Goal: Task Accomplishment & Management: Manage account settings

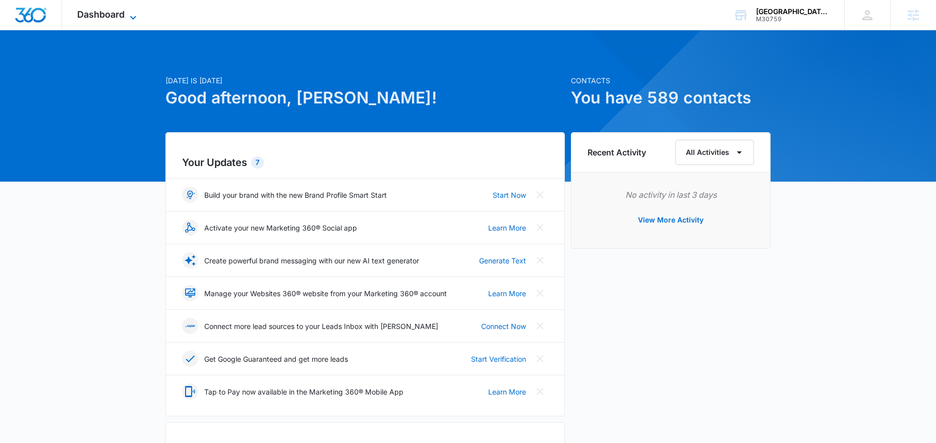
click at [136, 15] on icon at bounding box center [133, 18] width 12 height 12
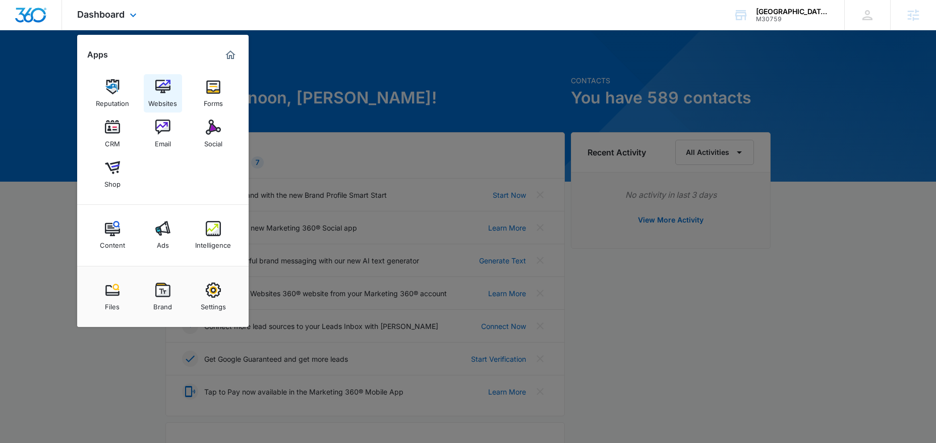
click at [162, 98] on div "Websites" at bounding box center [162, 100] width 29 height 13
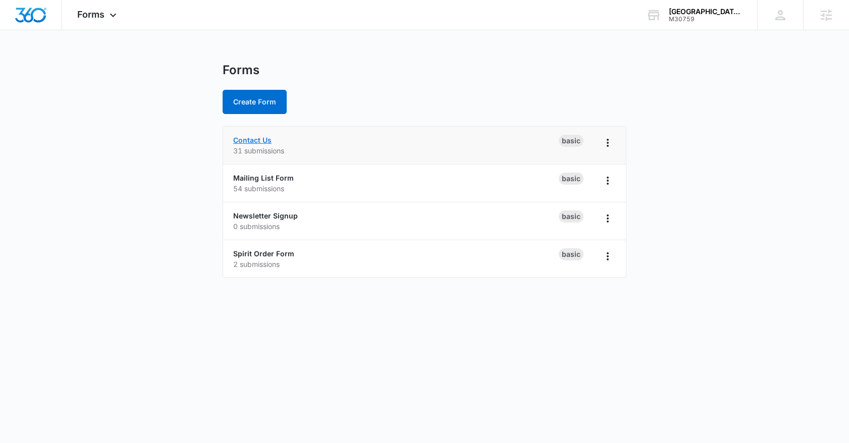
click at [250, 140] on link "Contact Us" at bounding box center [252, 140] width 38 height 9
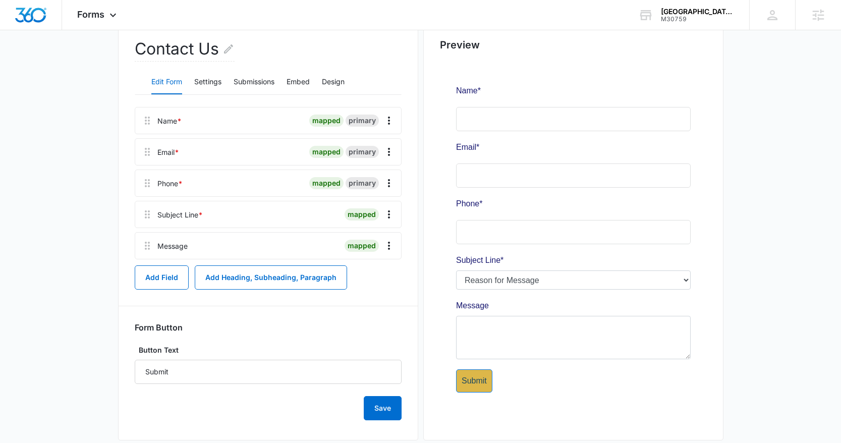
scroll to position [118, 0]
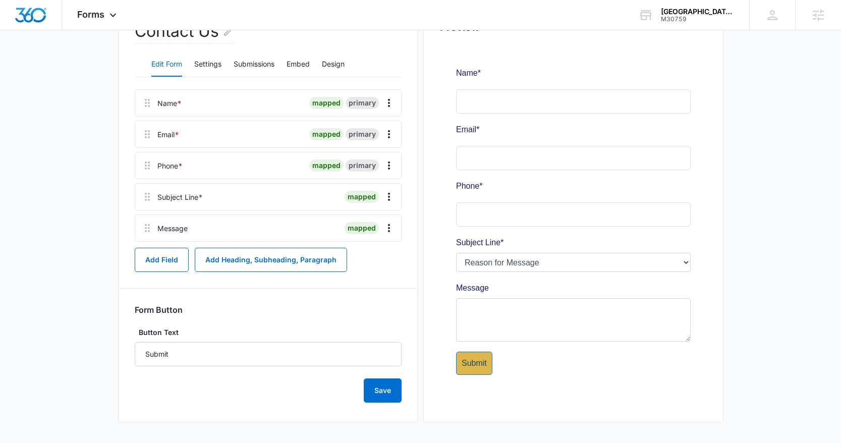
click at [687, 260] on div at bounding box center [573, 225] width 267 height 361
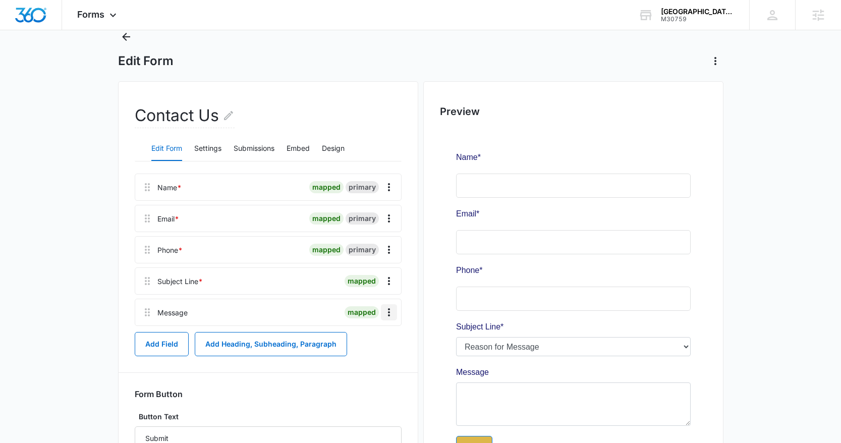
scroll to position [61, 0]
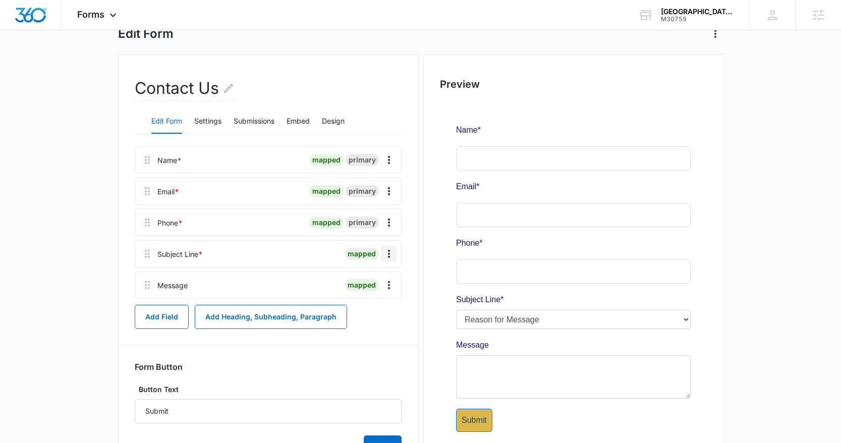
click at [391, 257] on icon "Overflow Menu" at bounding box center [389, 254] width 12 height 12
click at [305, 253] on div at bounding box center [274, 254] width 134 height 26
click at [684, 321] on div at bounding box center [573, 282] width 267 height 361
click at [392, 258] on icon "Overflow Menu" at bounding box center [389, 254] width 12 height 12
click at [370, 295] on div "Delete" at bounding box center [361, 297] width 21 height 7
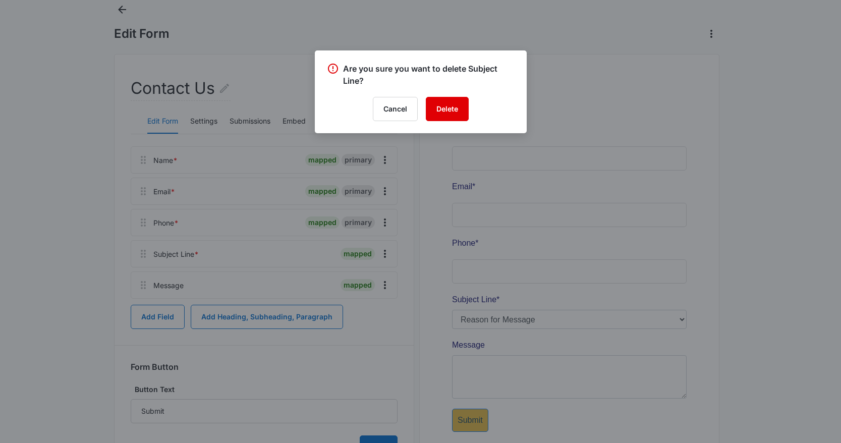
click at [440, 112] on button "Delete" at bounding box center [447, 109] width 43 height 24
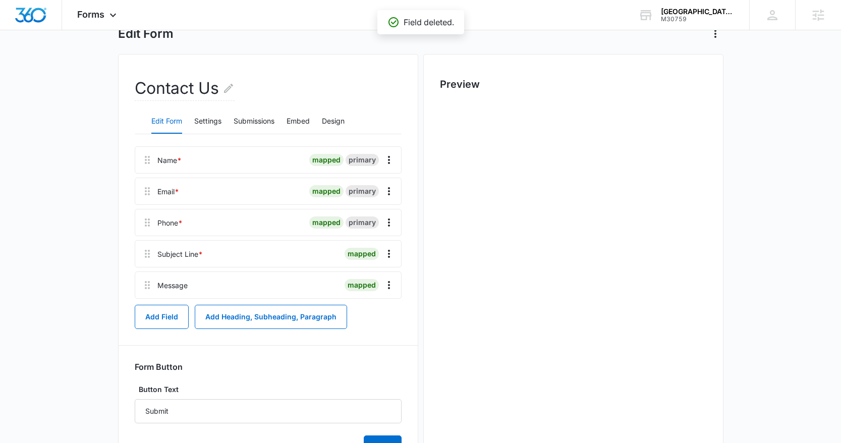
scroll to position [0, 0]
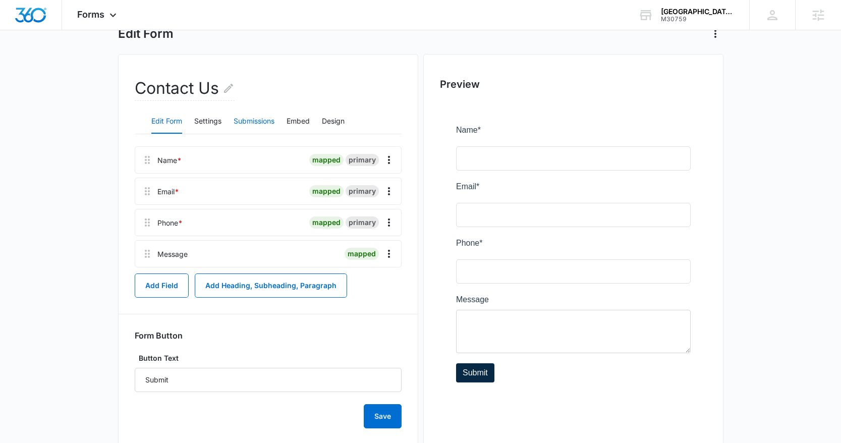
click at [258, 120] on button "Submissions" at bounding box center [254, 121] width 41 height 24
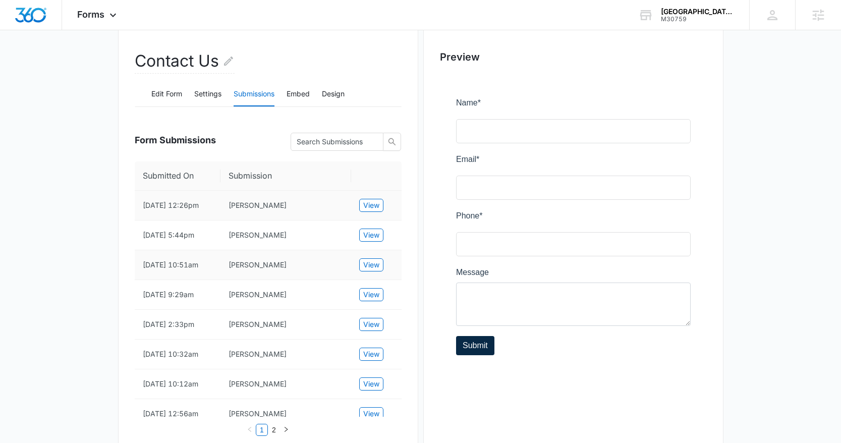
scroll to position [90, 0]
click at [376, 209] on span "View" at bounding box center [371, 203] width 16 height 11
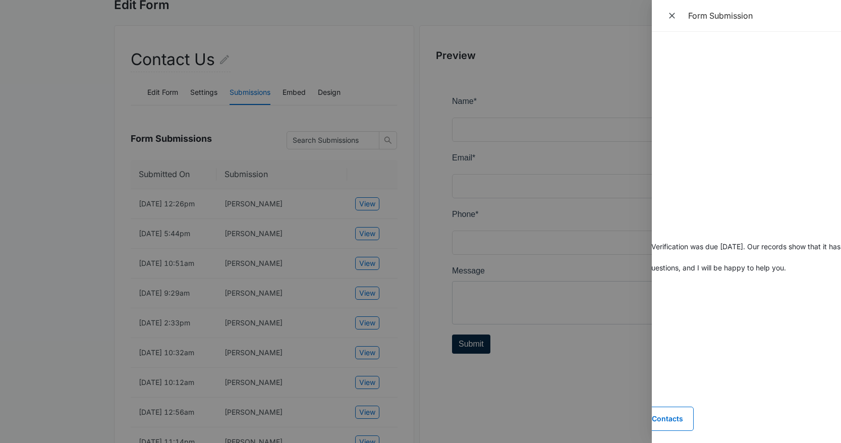
scroll to position [0, 0]
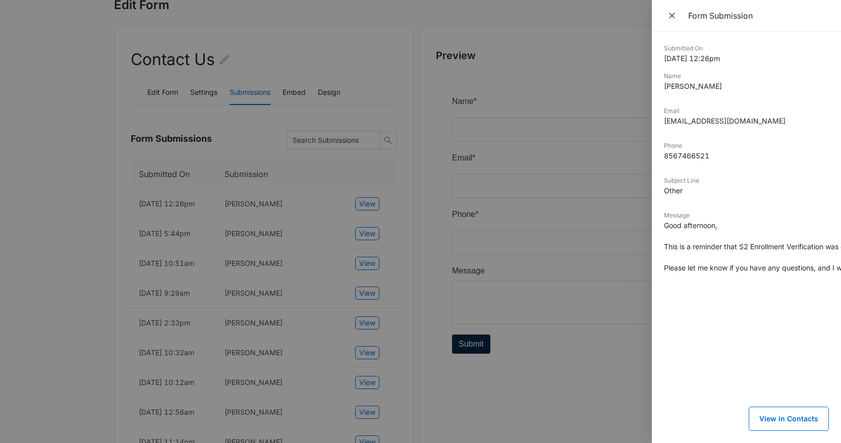
click at [59, 180] on div at bounding box center [420, 221] width 841 height 443
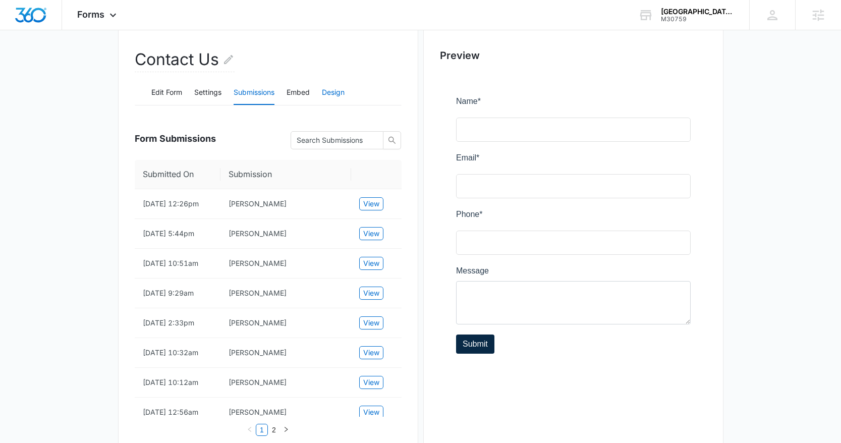
click at [342, 92] on button "Design" at bounding box center [333, 93] width 23 height 24
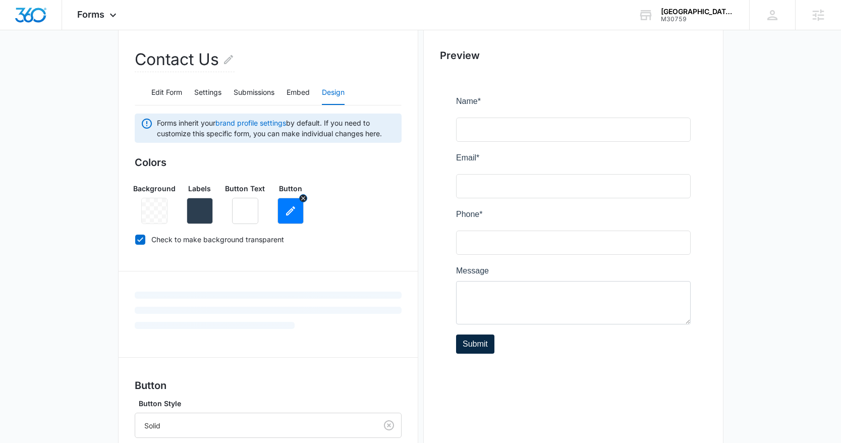
click at [289, 211] on icon "button" at bounding box center [290, 210] width 9 height 9
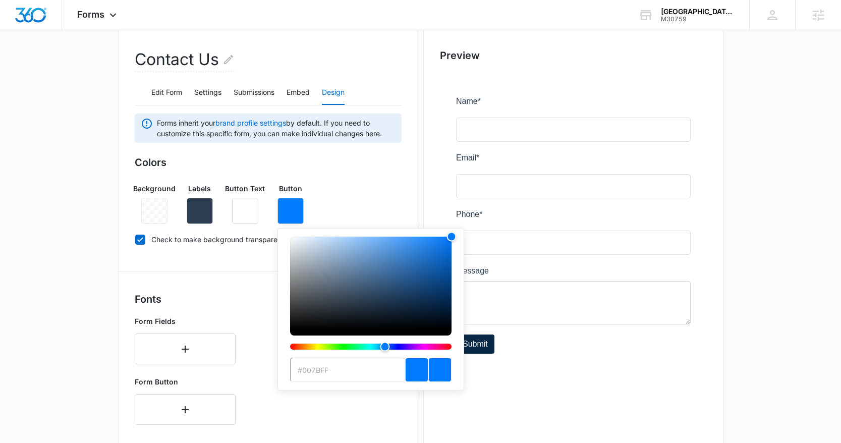
click at [318, 372] on input "#007BFF" at bounding box center [347, 370] width 115 height 24
type input "#082946"
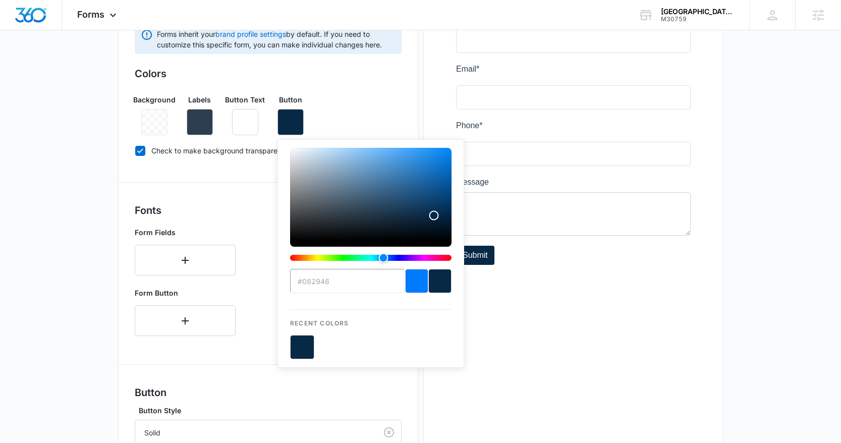
scroll to position [180, 0]
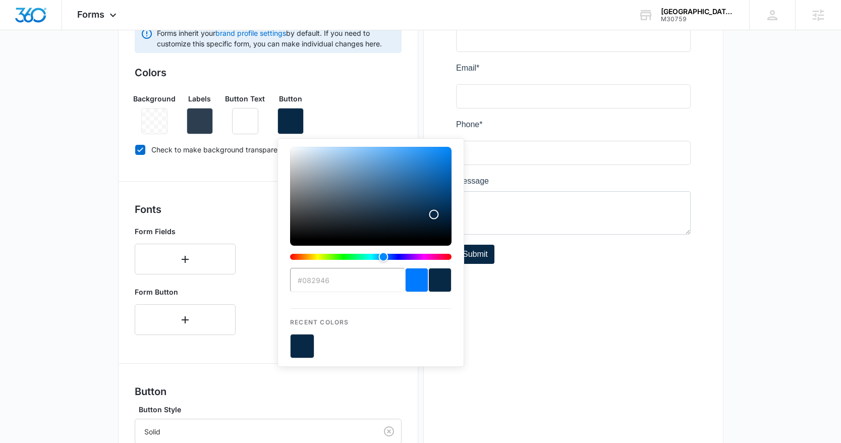
click at [504, 344] on div "Preview" at bounding box center [573, 276] width 300 height 683
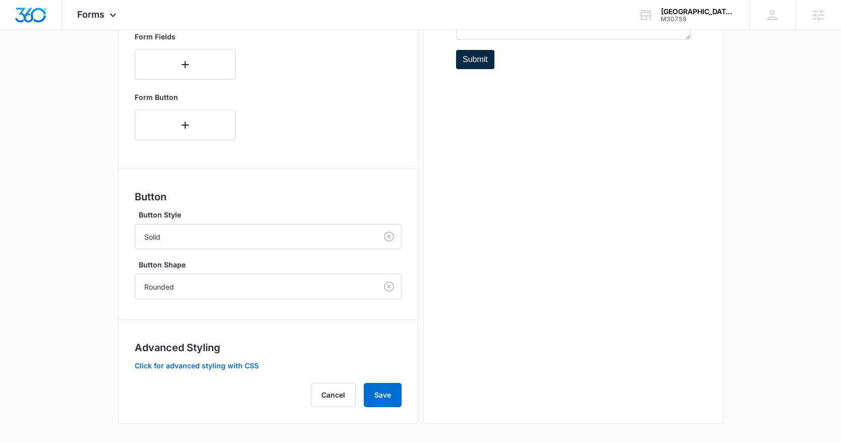
scroll to position [375, 0]
click at [376, 398] on button "Save" at bounding box center [383, 394] width 38 height 24
click at [194, 366] on button "Click for advanced styling with CSS" at bounding box center [197, 364] width 124 height 7
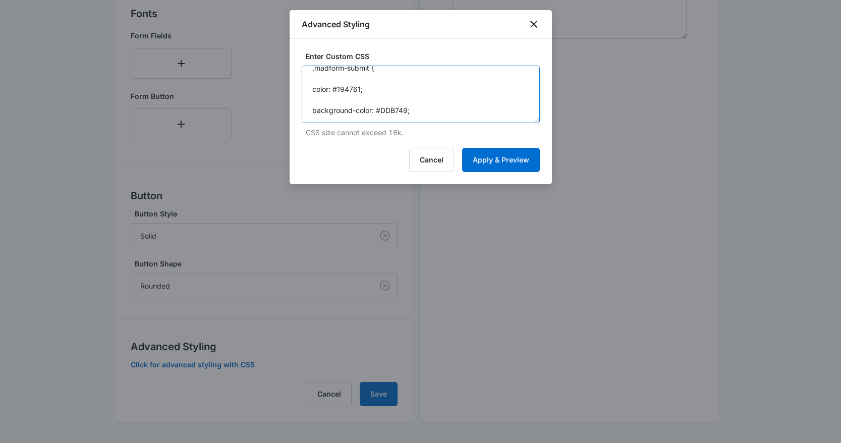
scroll to position [106, 0]
drag, startPoint x: 308, startPoint y: 78, endPoint x: 376, endPoint y: 142, distance: 93.5
click at [376, 142] on div "Enter Custom CSS .madform-label-wrapper { color: #191970 } .madform-submit { co…" at bounding box center [421, 111] width 262 height 145
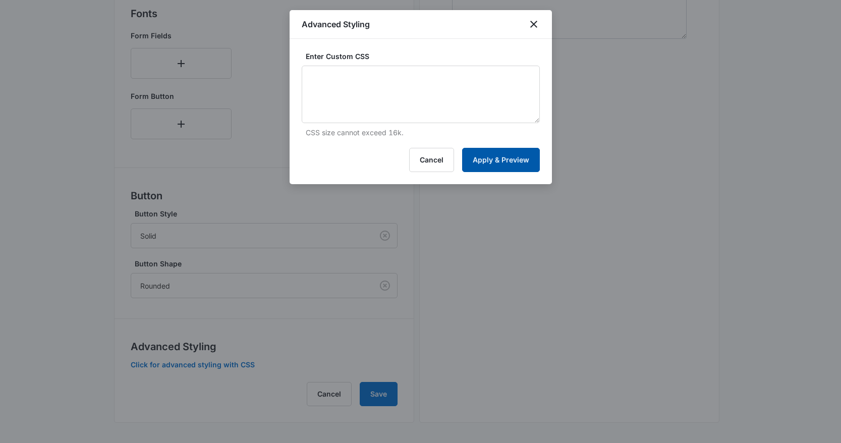
click at [502, 162] on button "Apply & Preview" at bounding box center [501, 160] width 78 height 24
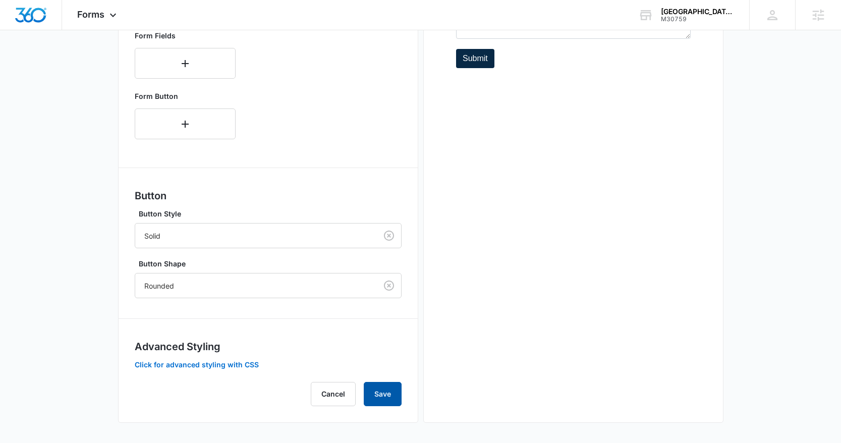
click at [383, 394] on button "Save" at bounding box center [383, 394] width 38 height 24
click at [219, 365] on button "Click for advanced styling with CSS" at bounding box center [197, 364] width 124 height 7
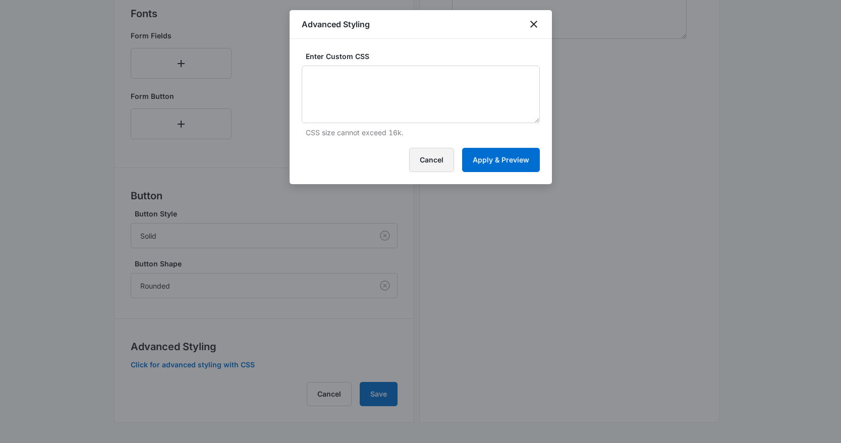
click at [432, 160] on button "Cancel" at bounding box center [431, 160] width 45 height 24
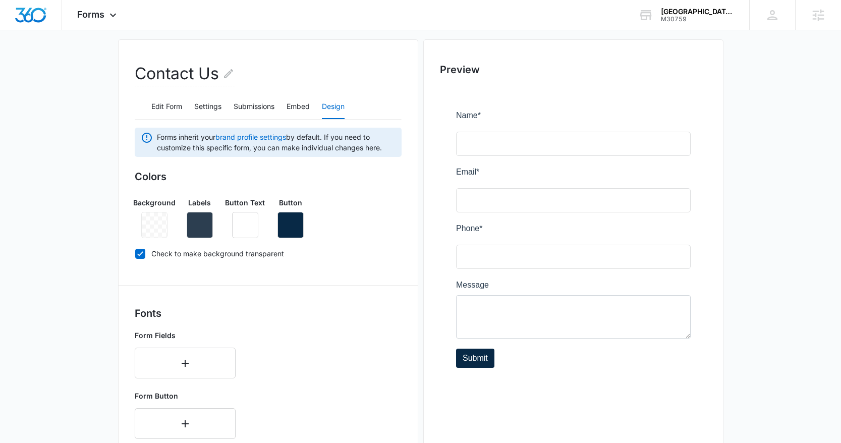
scroll to position [65, 0]
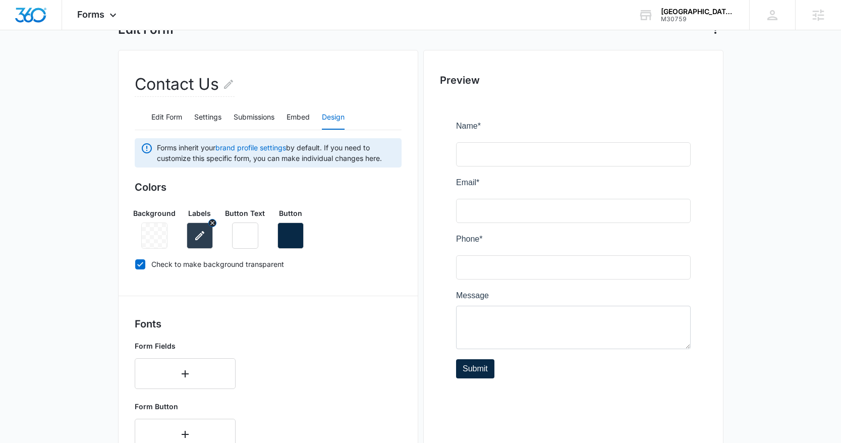
click at [198, 238] on icon "button" at bounding box center [199, 235] width 9 height 9
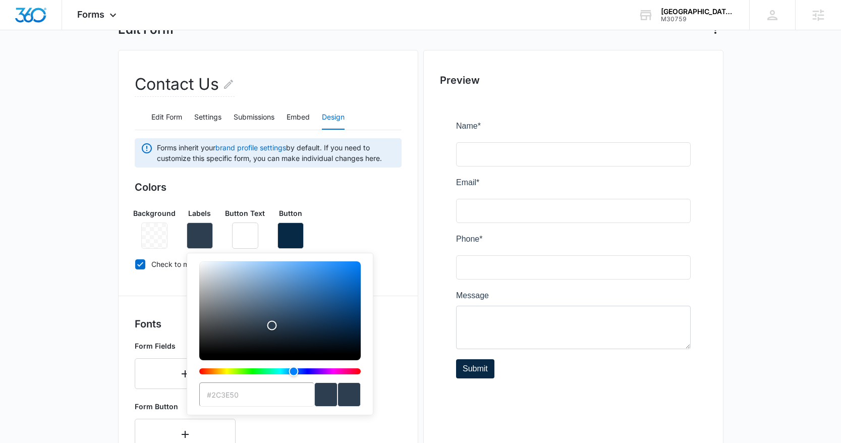
click at [228, 393] on input "#2C3E50" at bounding box center [256, 394] width 115 height 24
type input "#082946"
click at [411, 349] on div "Contact Us Edit Form Settings Submissions Embed Design Forms inherit your brand…" at bounding box center [268, 391] width 300 height 683
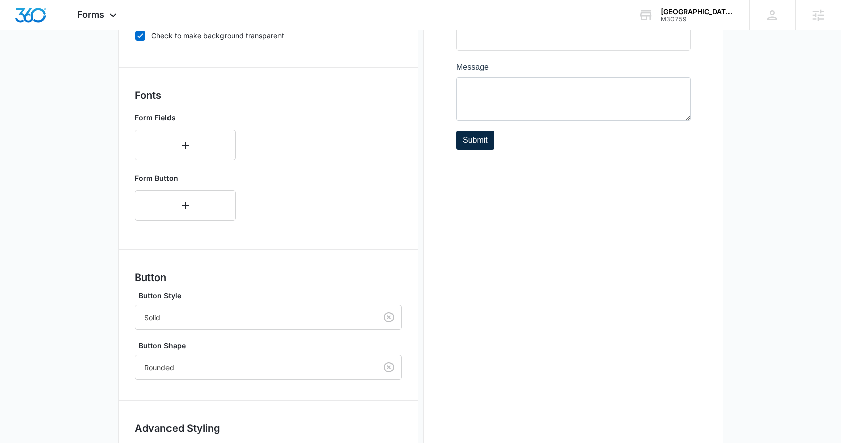
scroll to position [375, 0]
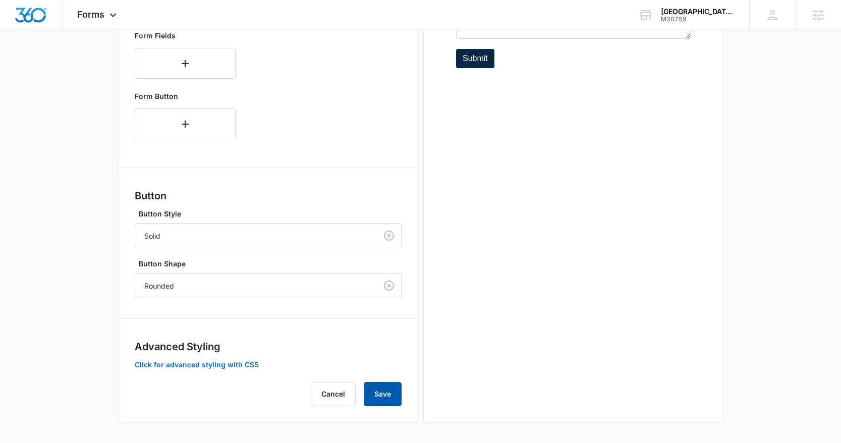
click at [382, 393] on button "Save" at bounding box center [383, 394] width 38 height 24
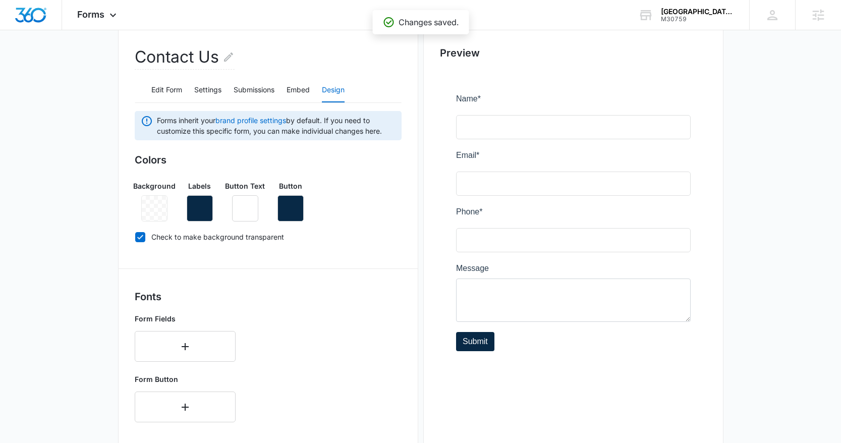
scroll to position [16, 0]
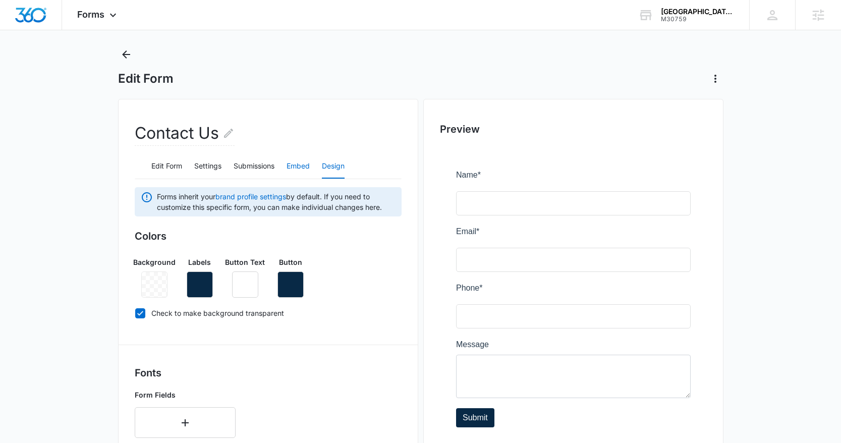
click at [300, 166] on button "Embed" at bounding box center [298, 166] width 23 height 24
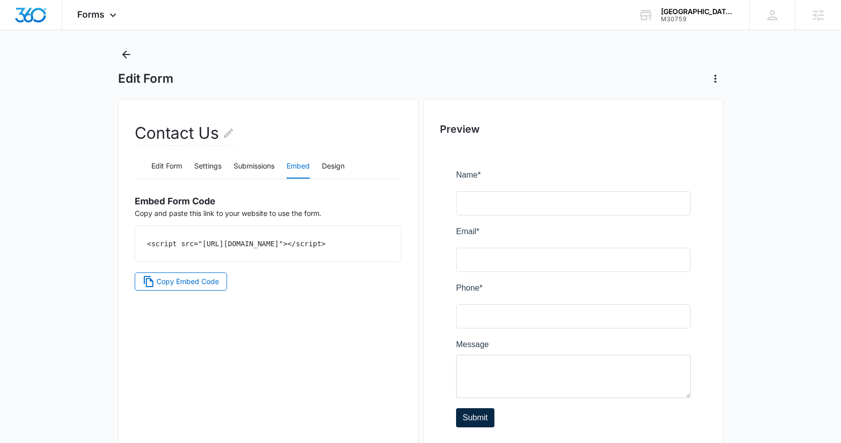
drag, startPoint x: 308, startPoint y: 254, endPoint x: 138, endPoint y: 248, distance: 170.1
click at [138, 248] on div "<script src="https://forms.marketing360.com/load.js?id=5f5a97ec227a4f0f45032943…" at bounding box center [268, 243] width 266 height 35
copy code "<script src="https://forms.marketing360.com/load.js?id=5f5a97ec227a4f0f45032943…"
click at [211, 165] on button "Settings" at bounding box center [207, 166] width 27 height 24
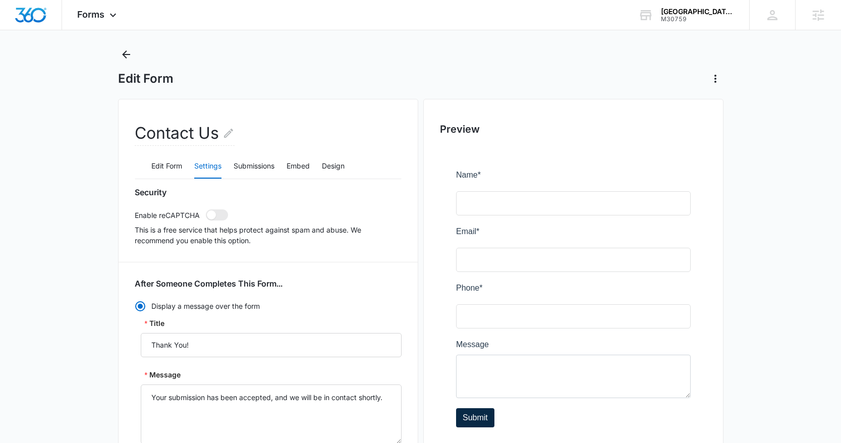
click at [211, 165] on button "Settings" at bounding box center [207, 166] width 27 height 24
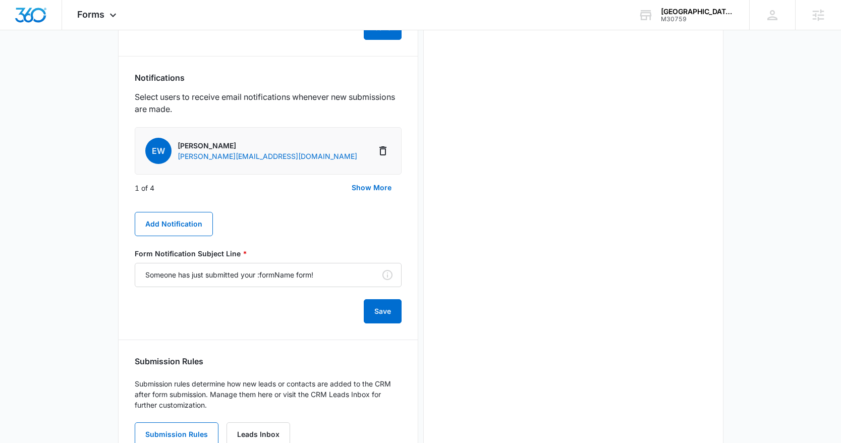
scroll to position [515, 0]
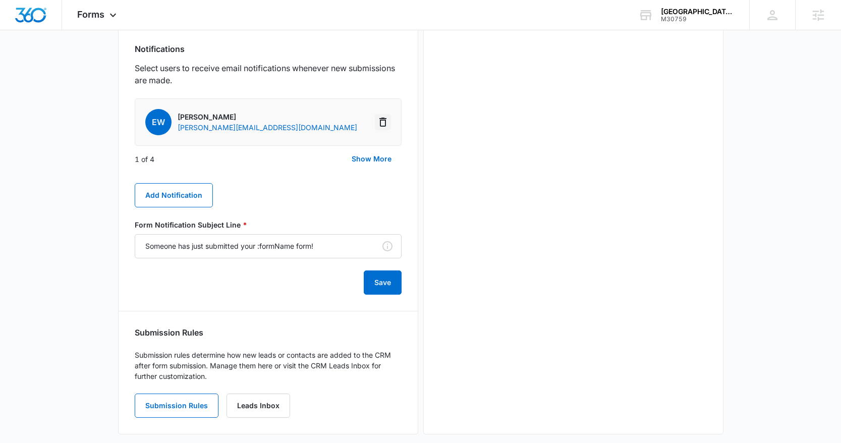
click at [385, 123] on icon "Delete Notification" at bounding box center [383, 122] width 12 height 12
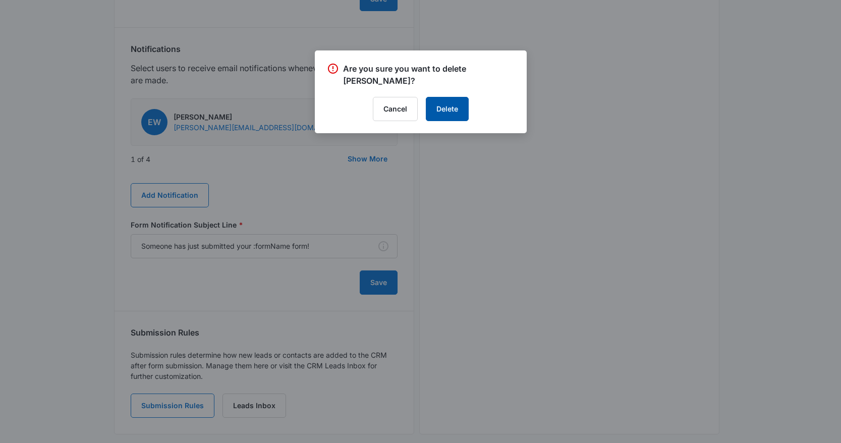
click at [439, 110] on button "Delete" at bounding box center [447, 109] width 43 height 24
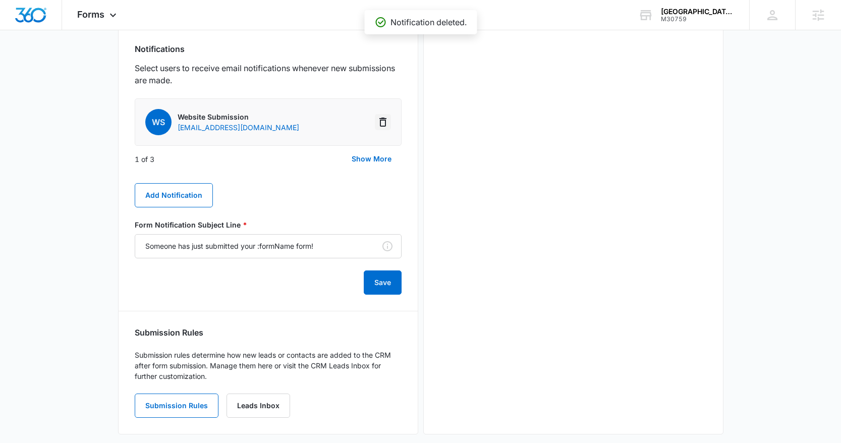
click at [384, 122] on icon "Delete Notification" at bounding box center [382, 122] width 7 height 9
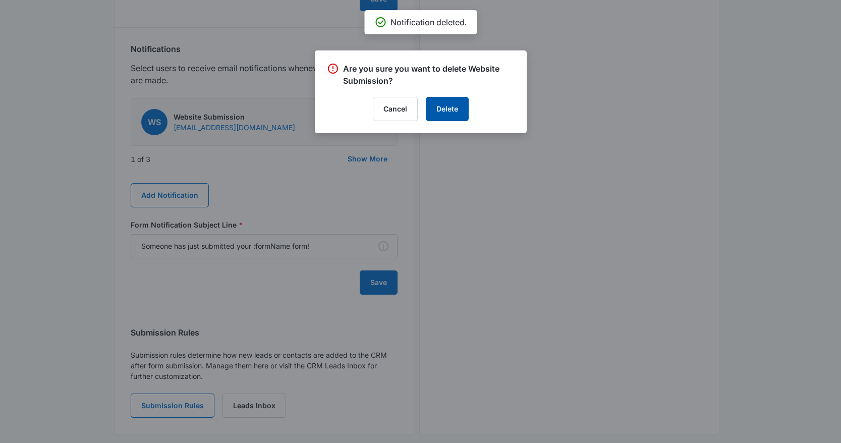
click at [452, 112] on button "Delete" at bounding box center [447, 109] width 43 height 24
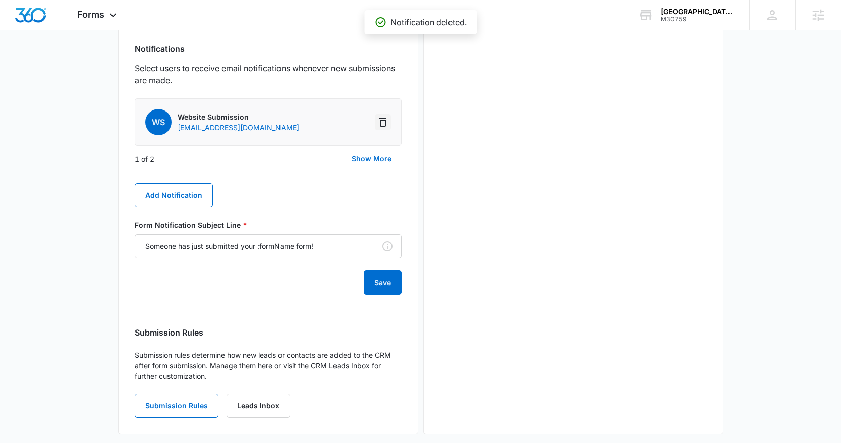
click at [384, 122] on icon "Delete Notification" at bounding box center [383, 122] width 12 height 12
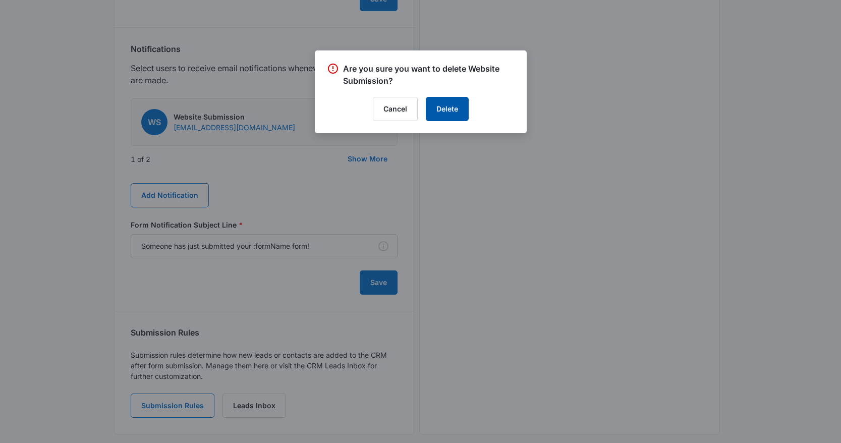
click at [459, 107] on button "Delete" at bounding box center [447, 109] width 43 height 24
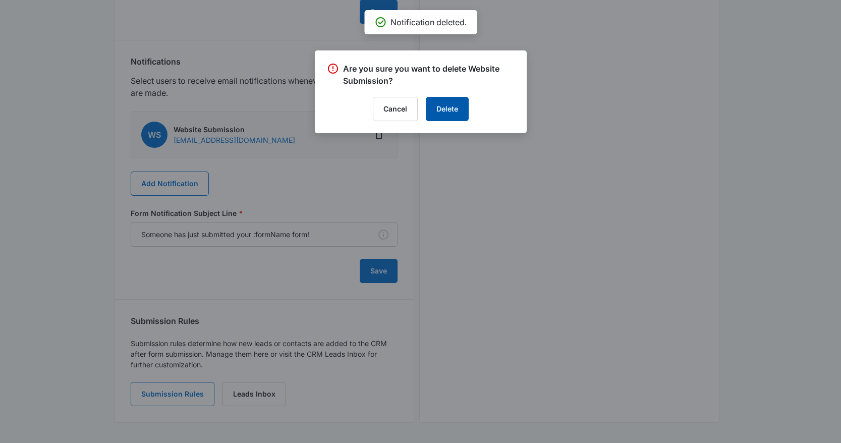
scroll to position [502, 0]
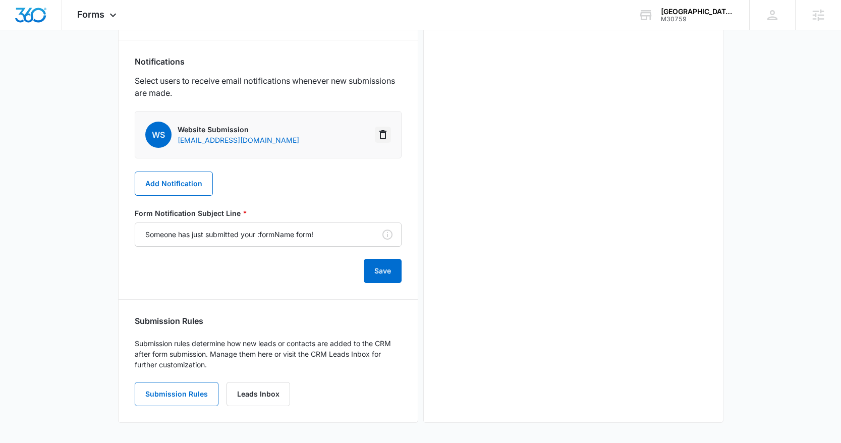
click at [383, 134] on icon "Delete Notification" at bounding box center [383, 135] width 12 height 12
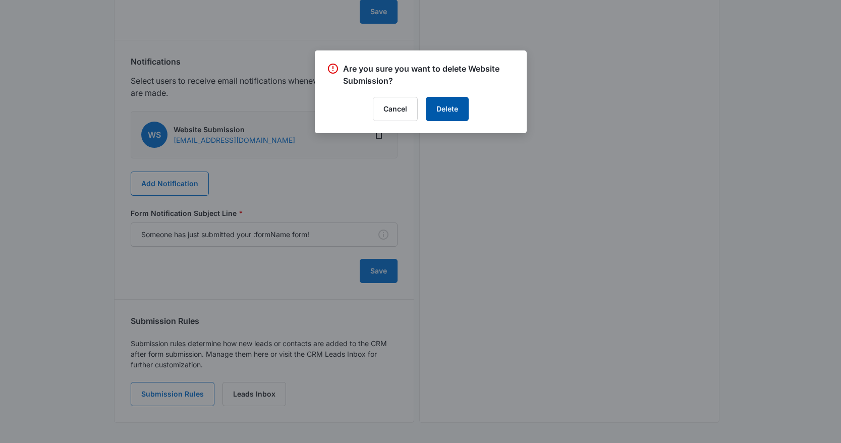
click at [447, 114] on button "Delete" at bounding box center [447, 109] width 43 height 24
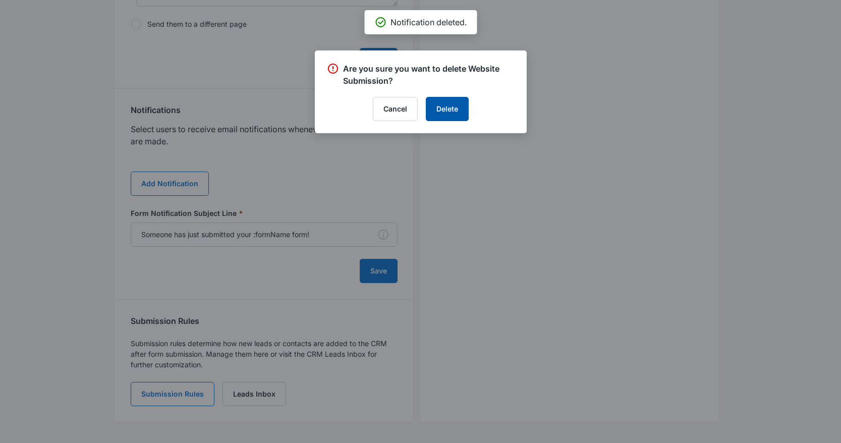
scroll to position [454, 0]
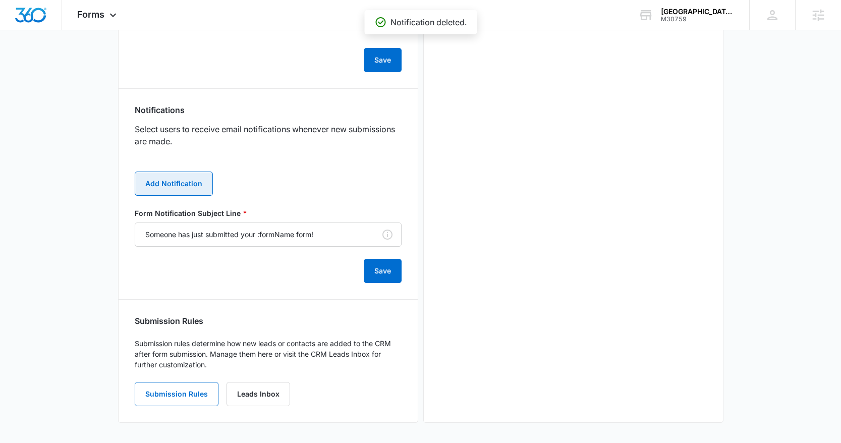
click at [183, 182] on button "Add Notification" at bounding box center [174, 184] width 78 height 24
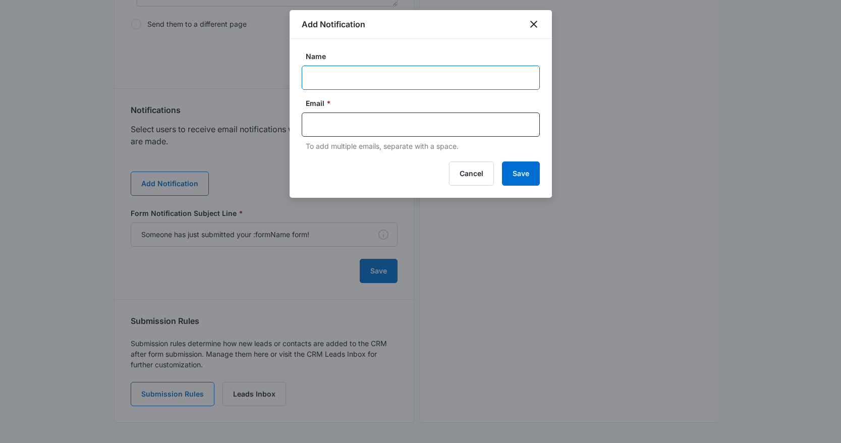
click at [372, 82] on input "Name" at bounding box center [421, 78] width 238 height 24
type input "[PERSON_NAME]"
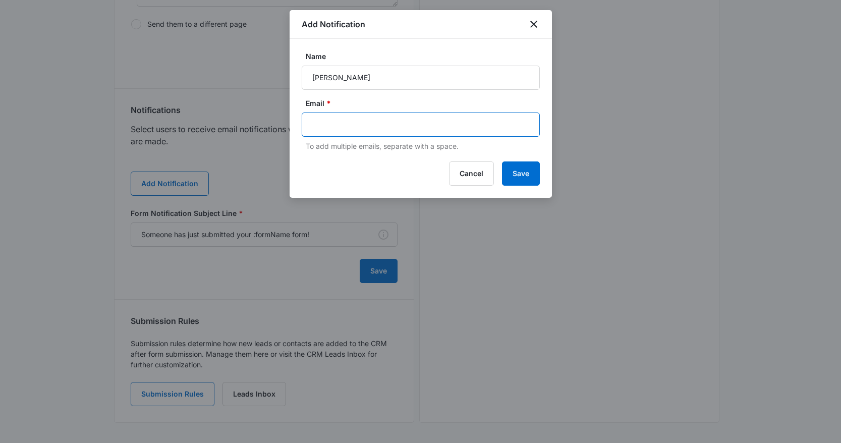
click at [371, 123] on input "text" at bounding box center [421, 124] width 219 height 15
paste input "Eulibarri@jp2hs.com"
drag, startPoint x: 317, startPoint y: 124, endPoint x: 311, endPoint y: 125, distance: 6.6
click at [311, 125] on div "Eulibarri@jp2hs.com" at bounding box center [421, 125] width 238 height 24
type input "eulibarri@jp2hs.com"
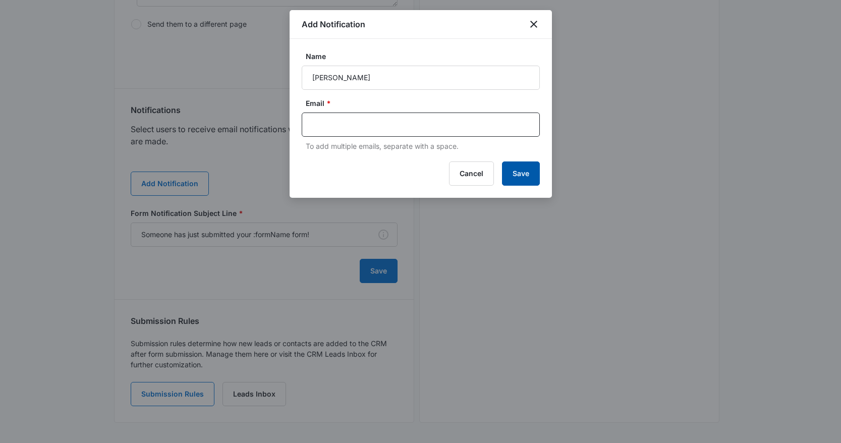
click at [518, 171] on button "Save" at bounding box center [521, 173] width 38 height 24
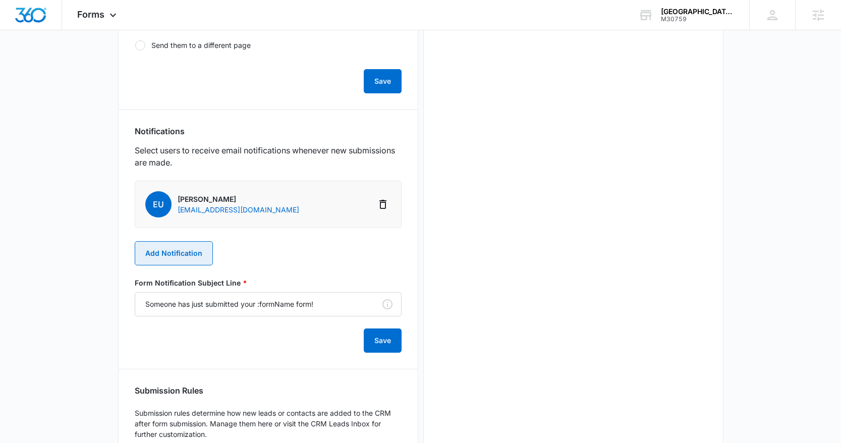
scroll to position [502, 0]
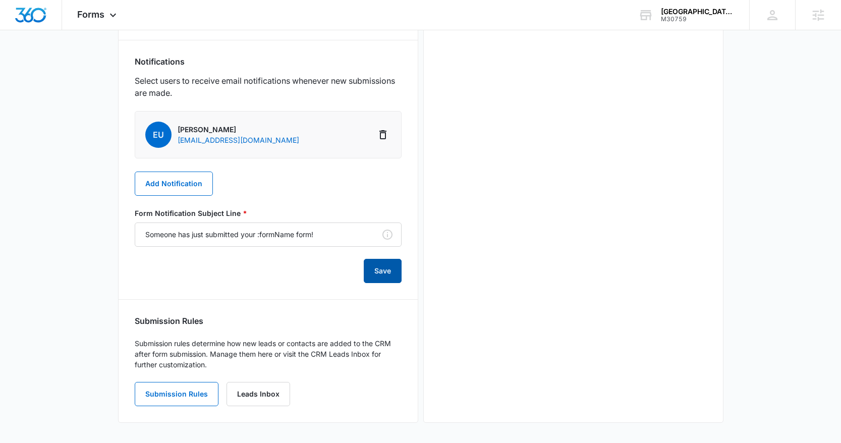
click at [378, 275] on button "Save" at bounding box center [383, 271] width 38 height 24
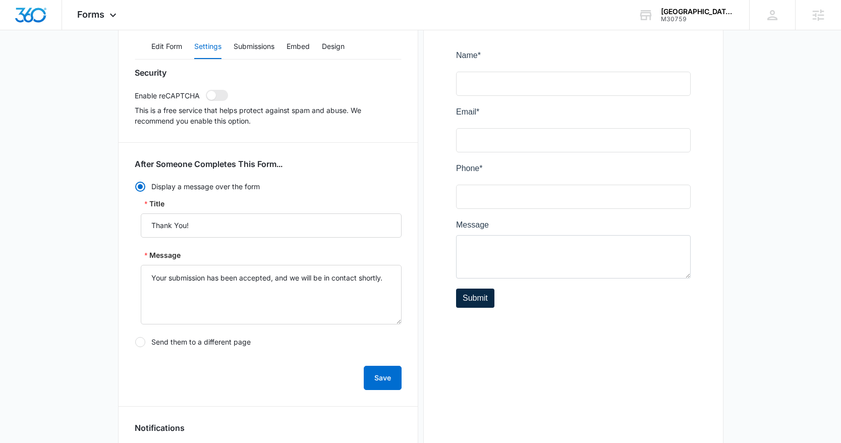
scroll to position [0, 0]
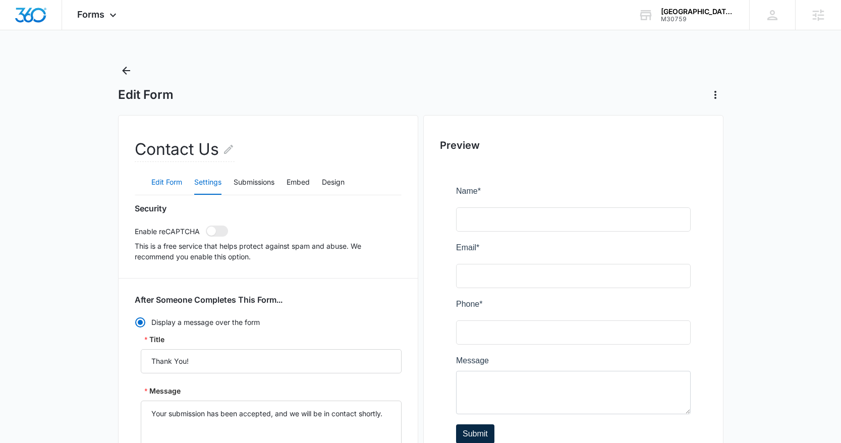
click at [163, 186] on button "Edit Form" at bounding box center [166, 183] width 31 height 24
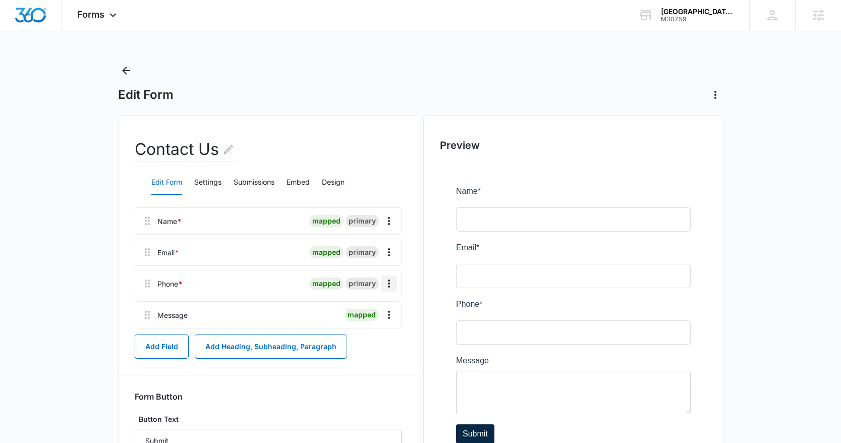
click at [392, 285] on icon "Overflow Menu" at bounding box center [389, 283] width 12 height 12
click at [190, 288] on div at bounding box center [246, 283] width 119 height 26
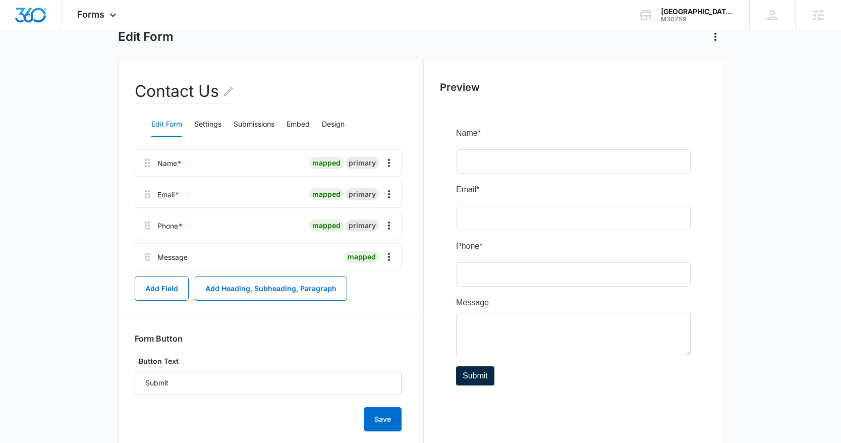
scroll to position [71, 0]
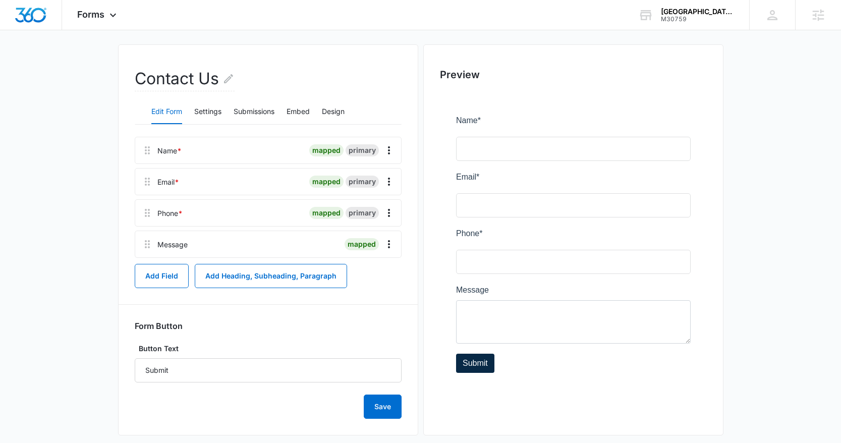
click at [166, 215] on div "Phone *" at bounding box center [169, 213] width 25 height 11
click at [229, 219] on div at bounding box center [246, 213] width 119 height 26
click at [387, 212] on icon "Overflow Menu" at bounding box center [389, 213] width 12 height 12
click at [361, 239] on div "Edit" at bounding box center [361, 241] width 21 height 7
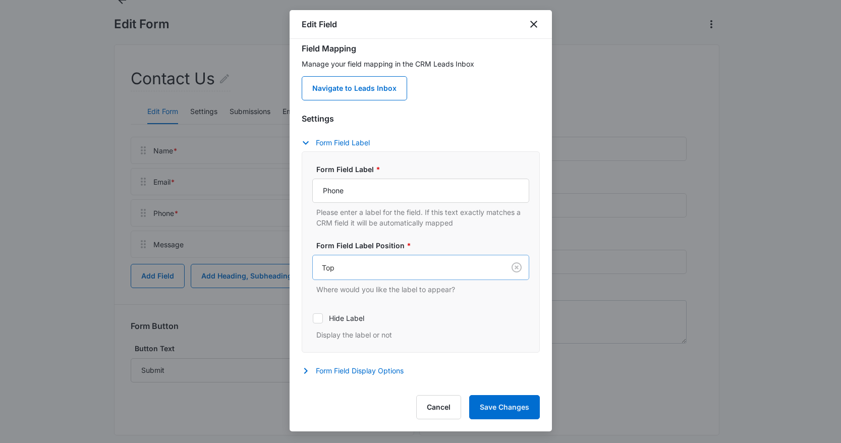
scroll to position [30, 0]
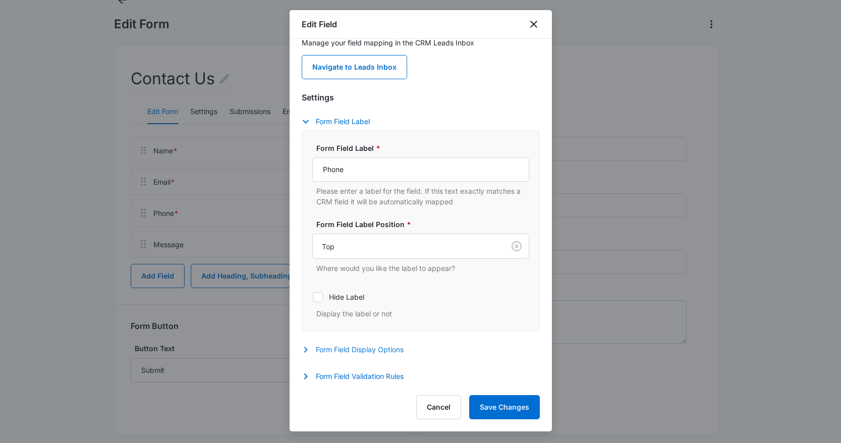
click at [363, 351] on button "Form Field Display Options" at bounding box center [358, 350] width 112 height 12
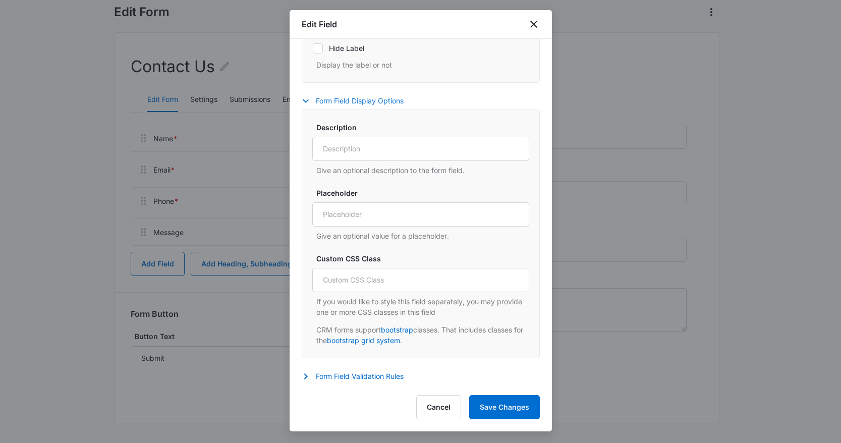
scroll to position [83, 0]
click at [363, 373] on button "Form Field Validation Rules" at bounding box center [358, 376] width 112 height 12
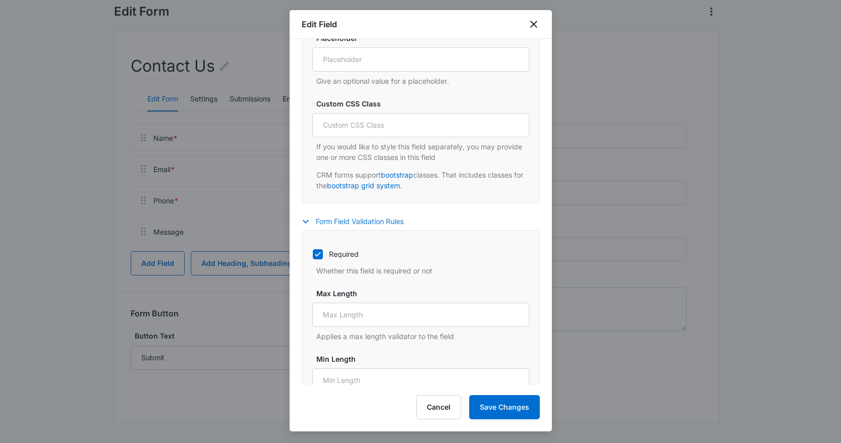
scroll to position [610, 0]
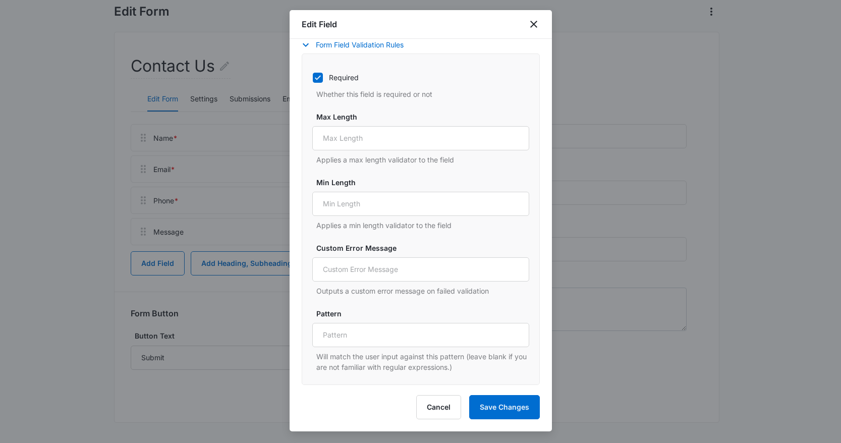
click at [319, 78] on icon at bounding box center [317, 77] width 9 height 9
click at [313, 78] on input "Required" at bounding box center [312, 77] width 1 height 1
checkbox input "false"
click at [507, 404] on button "Save Changes" at bounding box center [504, 407] width 71 height 24
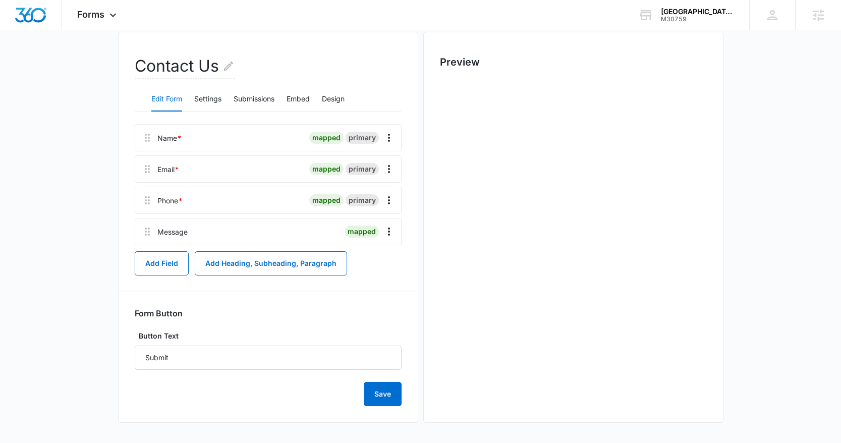
scroll to position [0, 0]
click at [386, 396] on button "Save" at bounding box center [383, 394] width 38 height 24
